Goal: Check status

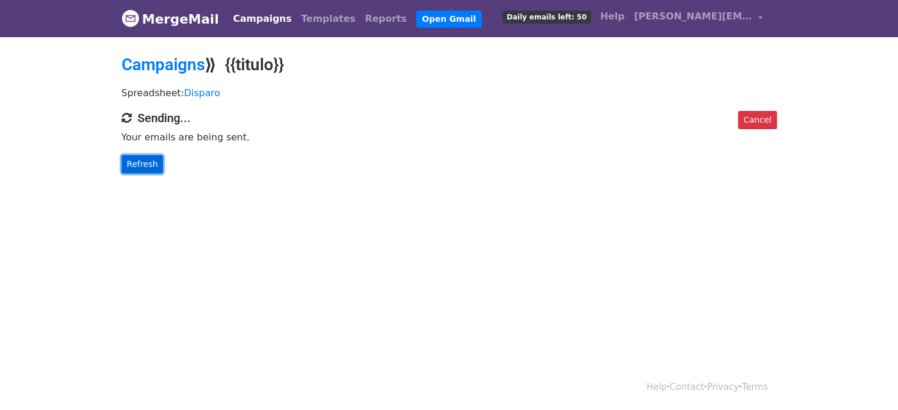
click at [141, 166] on link "Refresh" at bounding box center [143, 164] width 42 height 18
click at [139, 165] on link "Refresh" at bounding box center [143, 164] width 42 height 18
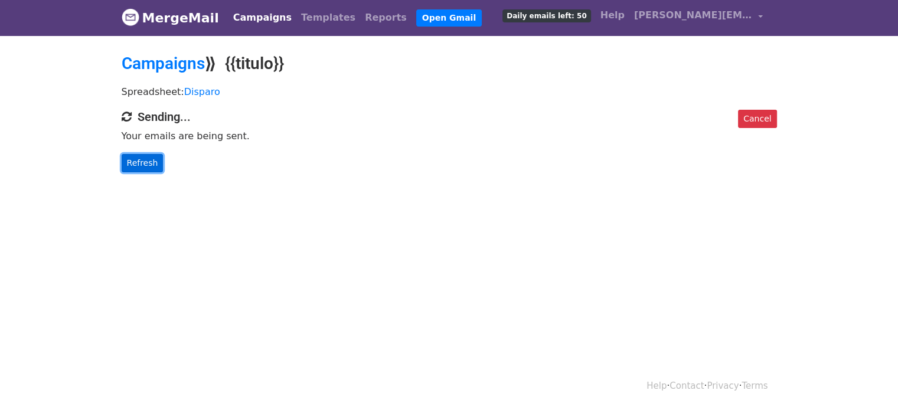
click at [139, 160] on link "Refresh" at bounding box center [143, 163] width 42 height 18
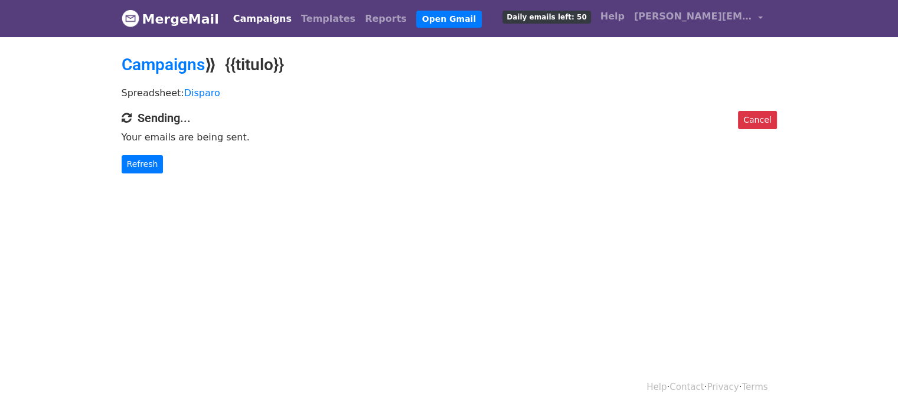
click at [307, 190] on body "MergeMail Campaigns Templates Reports Open Gmail Daily emails left: 50 Help luc…" at bounding box center [449, 110] width 898 height 221
click at [135, 166] on link "Refresh" at bounding box center [143, 164] width 42 height 18
click at [152, 170] on link "Refresh" at bounding box center [143, 164] width 42 height 18
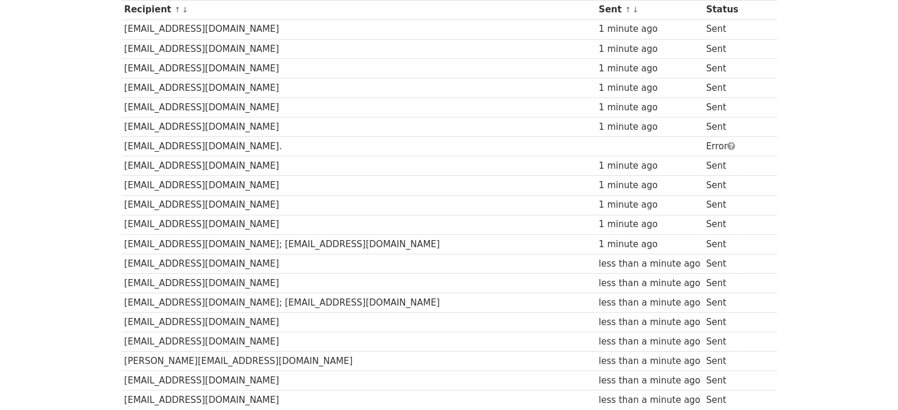
scroll to position [179, 0]
click at [497, 143] on td "info@vectorreserve.com." at bounding box center [359, 146] width 475 height 19
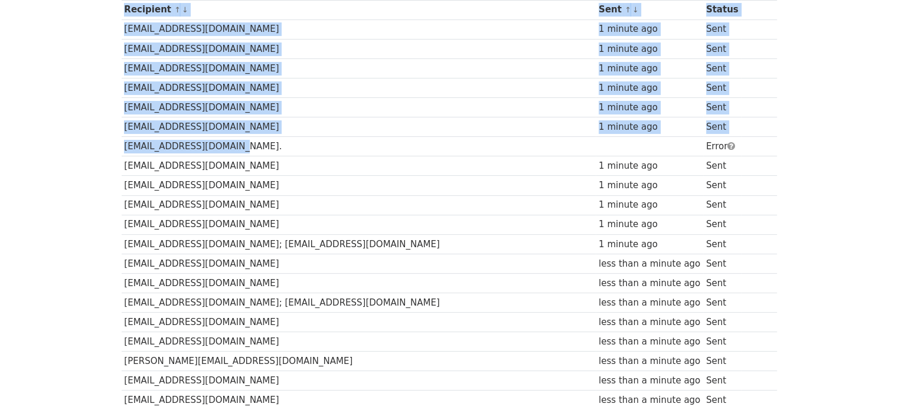
drag, startPoint x: 218, startPoint y: 144, endPoint x: 95, endPoint y: 145, distance: 122.8
click at [123, 145] on td "info@vectorreserve.com." at bounding box center [359, 146] width 475 height 19
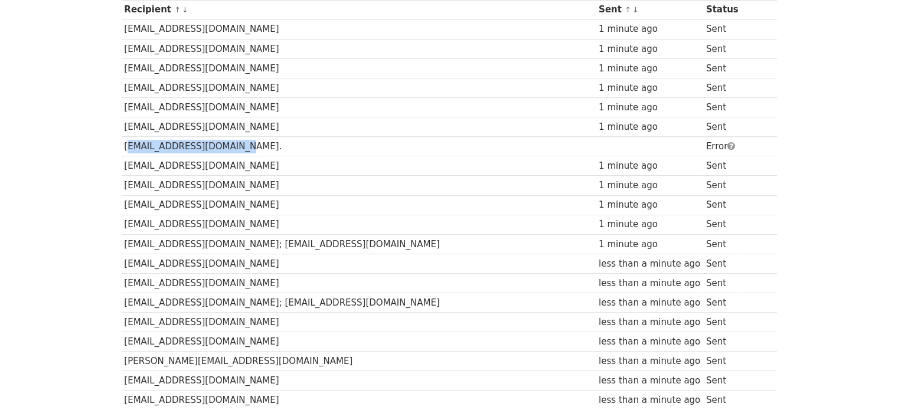
drag, startPoint x: 123, startPoint y: 145, endPoint x: 225, endPoint y: 143, distance: 101.6
click at [225, 143] on td "info@vectorreserve.com." at bounding box center [359, 146] width 475 height 19
copy td "info@vectorreserve.com."
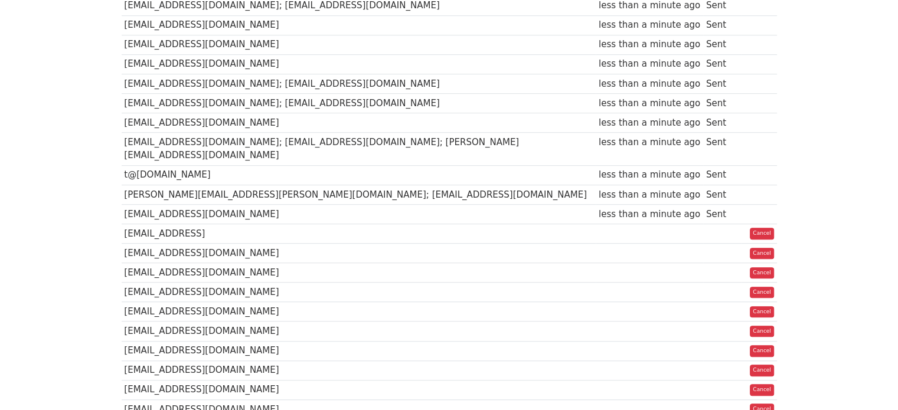
scroll to position [773, 0]
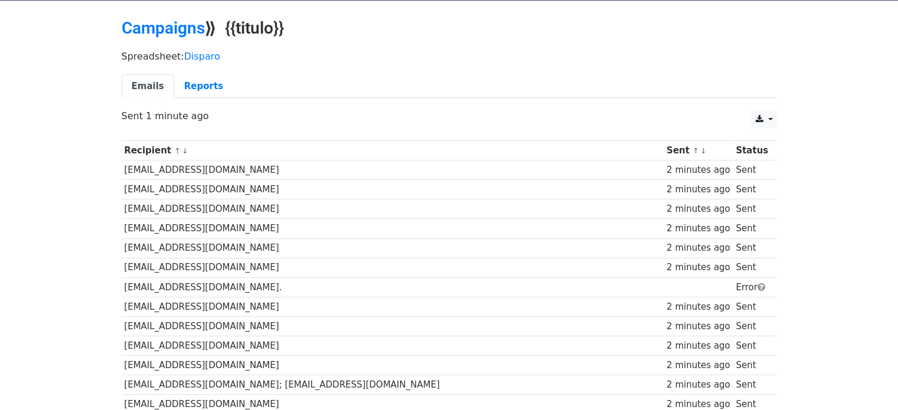
scroll to position [36, 0]
